Goal: Task Accomplishment & Management: Complete application form

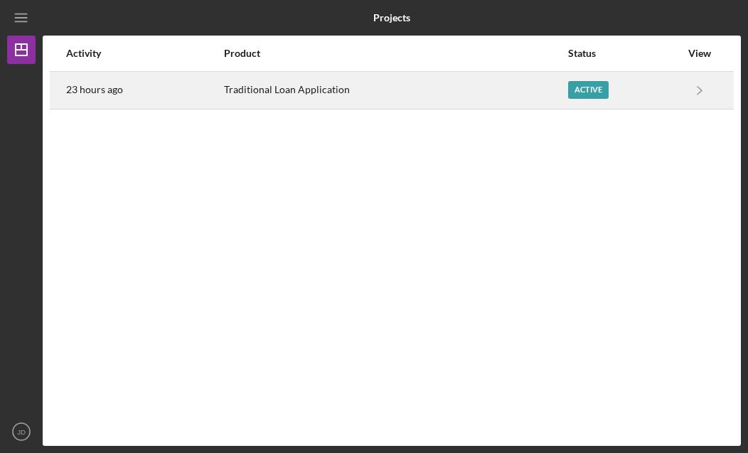
click at [285, 88] on div "Traditional Loan Application" at bounding box center [395, 91] width 343 height 36
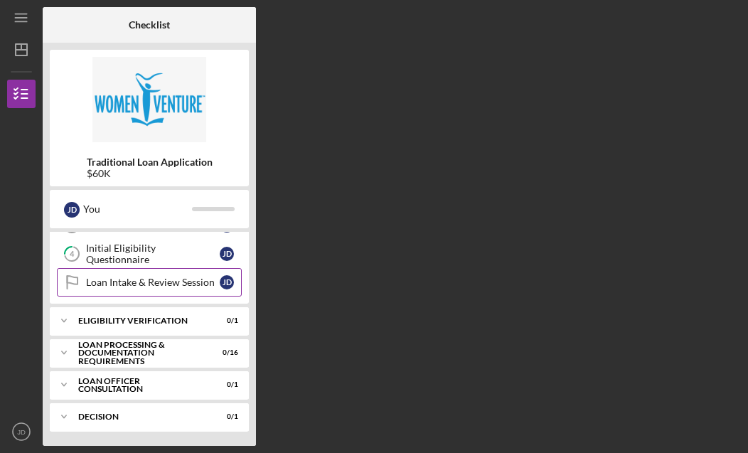
scroll to position [107, 0]
click at [143, 288] on link "Loan Intake & Review Session Loan Intake & Review Session [PERSON_NAME]" at bounding box center [149, 282] width 185 height 28
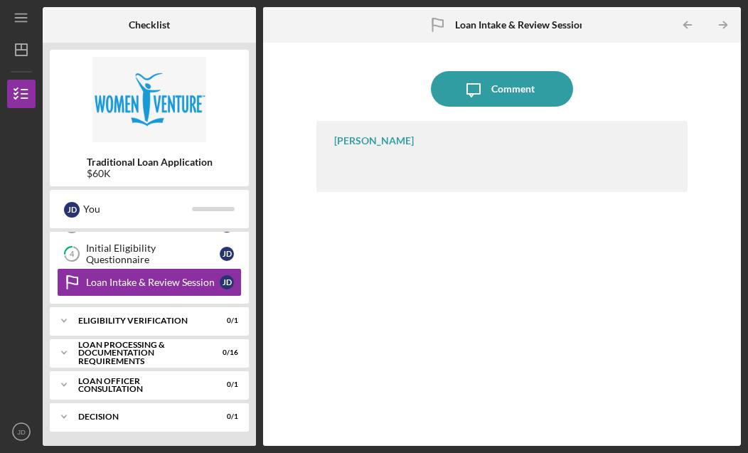
click at [373, 153] on div "[PERSON_NAME]" at bounding box center [502, 156] width 371 height 71
click at [371, 138] on div "[PERSON_NAME]" at bounding box center [374, 140] width 80 height 11
click at [125, 258] on div "Initial Eligibility Questionnaire" at bounding box center [153, 254] width 134 height 23
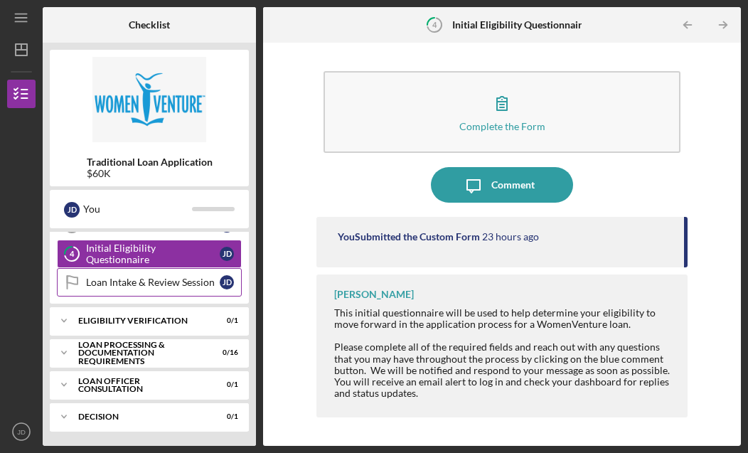
click at [113, 285] on div "Loan Intake & Review Session" at bounding box center [153, 282] width 134 height 11
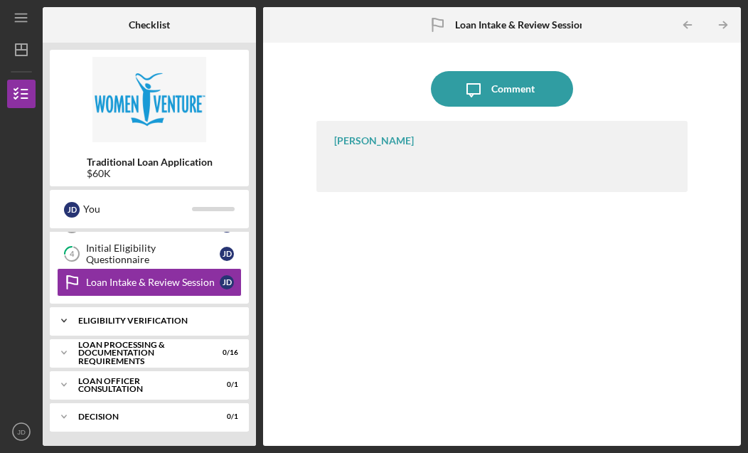
click at [68, 321] on icon "Icon/Expander" at bounding box center [64, 321] width 28 height 28
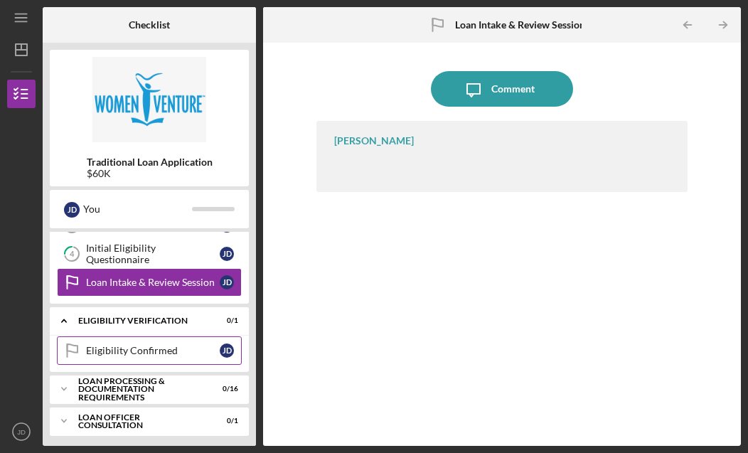
click at [175, 352] on div "Eligibility Confirmed" at bounding box center [153, 350] width 134 height 11
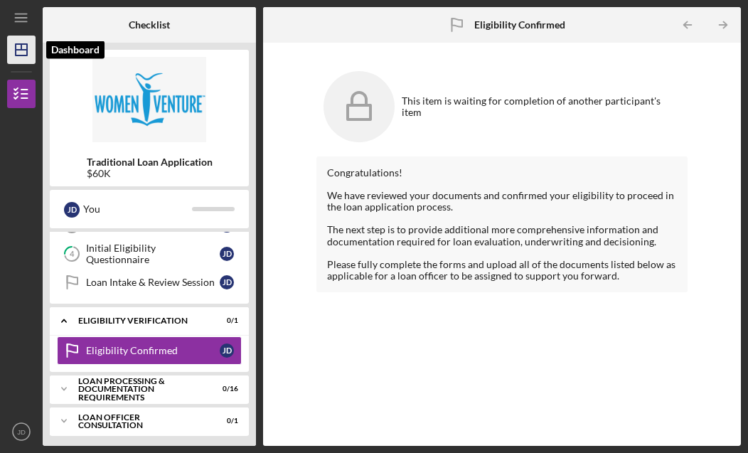
click at [26, 44] on polygon "button" at bounding box center [21, 49] width 11 height 11
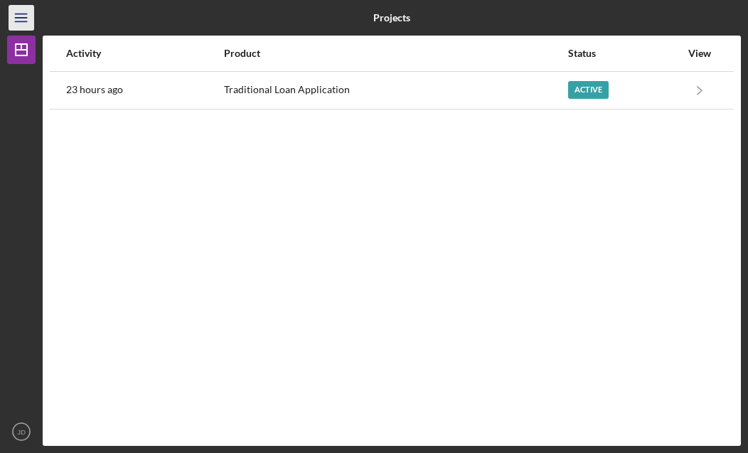
click at [21, 14] on line "button" at bounding box center [20, 14] width 11 height 0
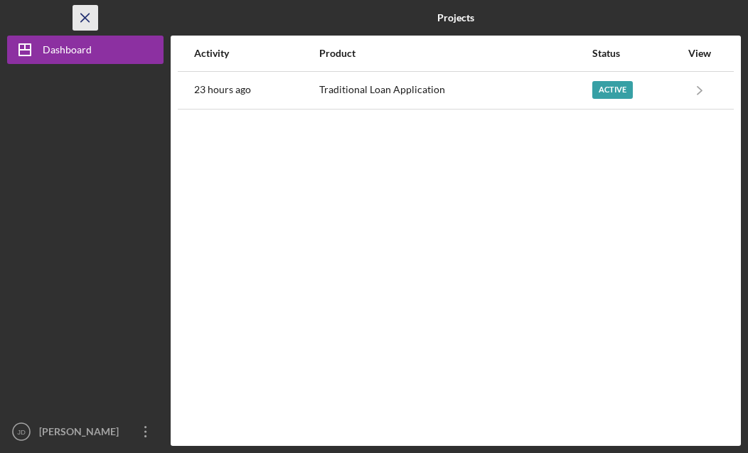
click at [84, 17] on line "button" at bounding box center [85, 18] width 8 height 8
